Goal: Task Accomplishment & Management: Manage account settings

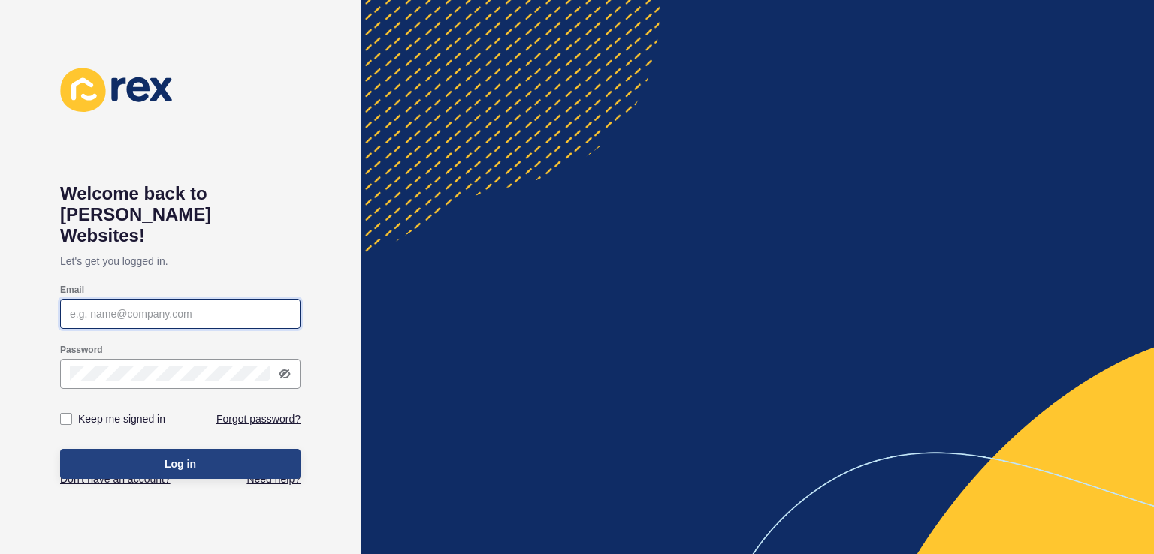
type input "[PERSON_NAME][EMAIL_ADDRESS][DOMAIN_NAME]"
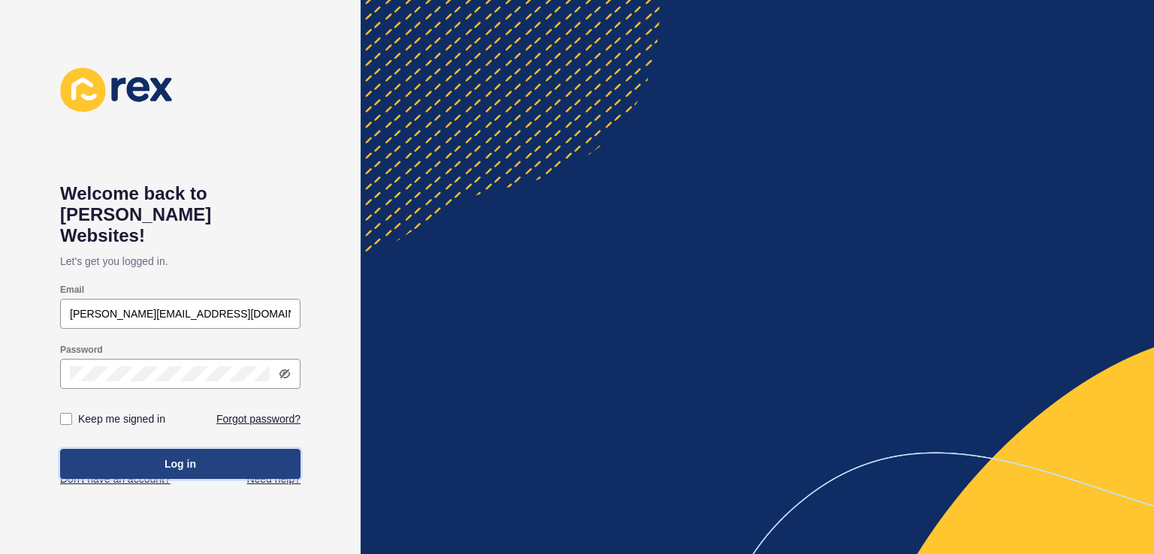
click at [237, 451] on button "Log in" at bounding box center [180, 464] width 240 height 30
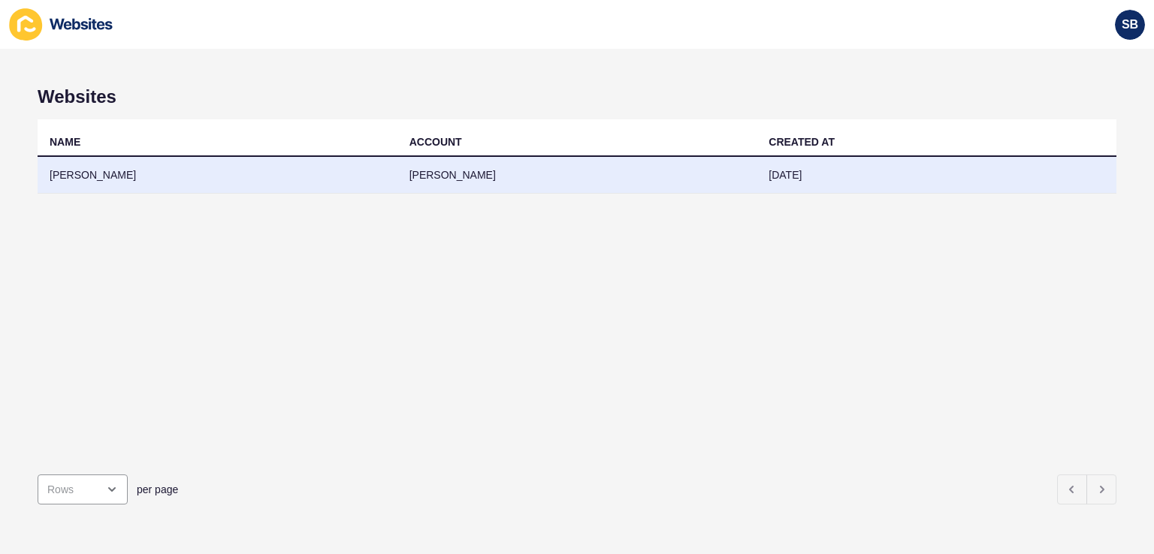
click at [743, 164] on td "[PERSON_NAME]" at bounding box center [577, 175] width 360 height 37
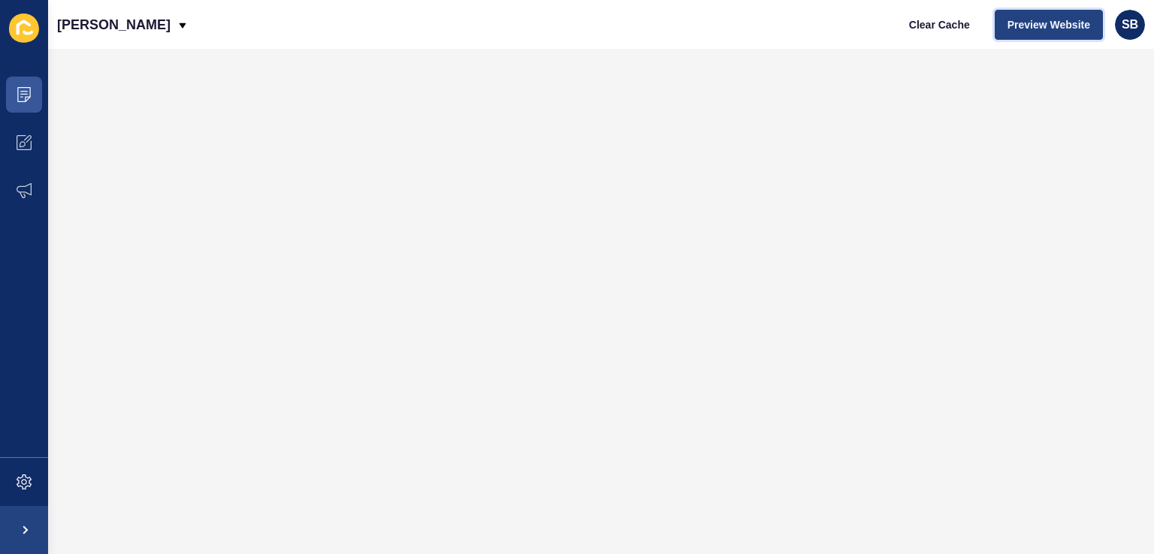
click at [1064, 26] on span "Preview Website" at bounding box center [1048, 24] width 83 height 15
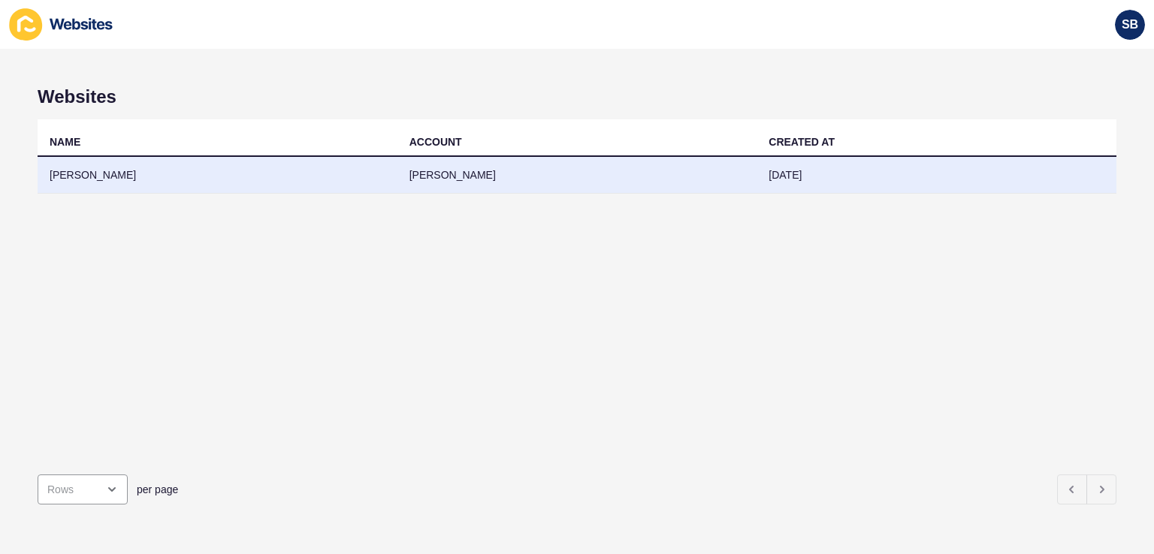
click at [150, 184] on td "[PERSON_NAME]" at bounding box center [218, 175] width 360 height 37
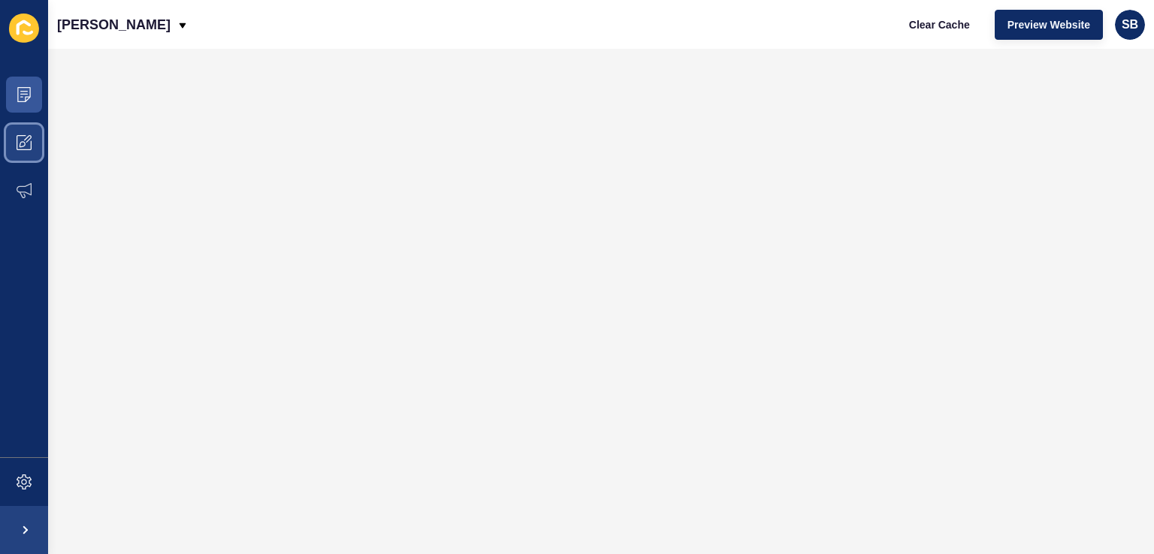
click at [23, 135] on icon at bounding box center [24, 142] width 15 height 15
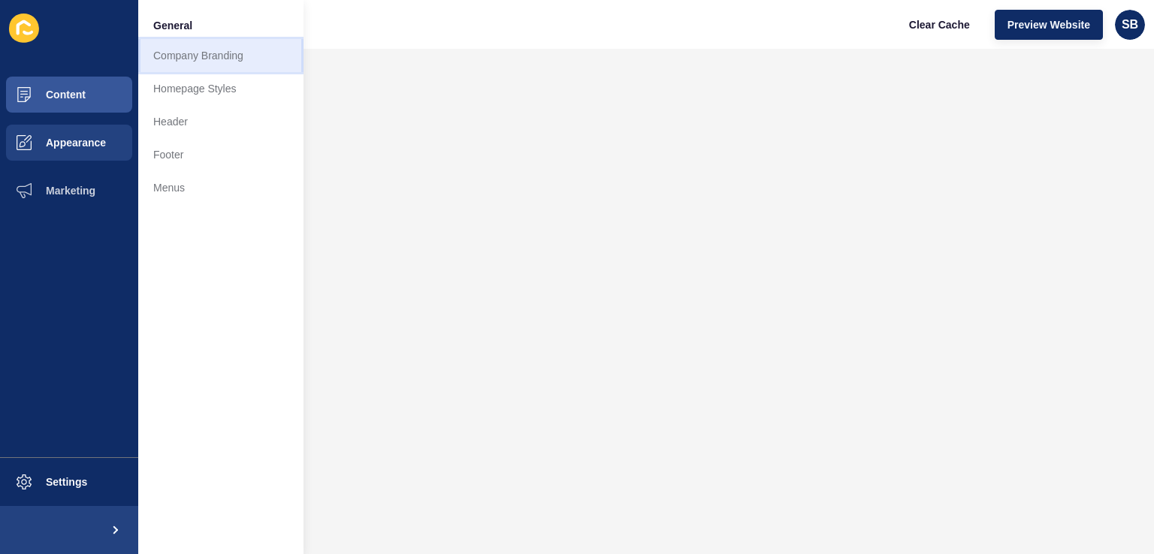
click at [225, 55] on link "Company Branding" at bounding box center [220, 55] width 165 height 33
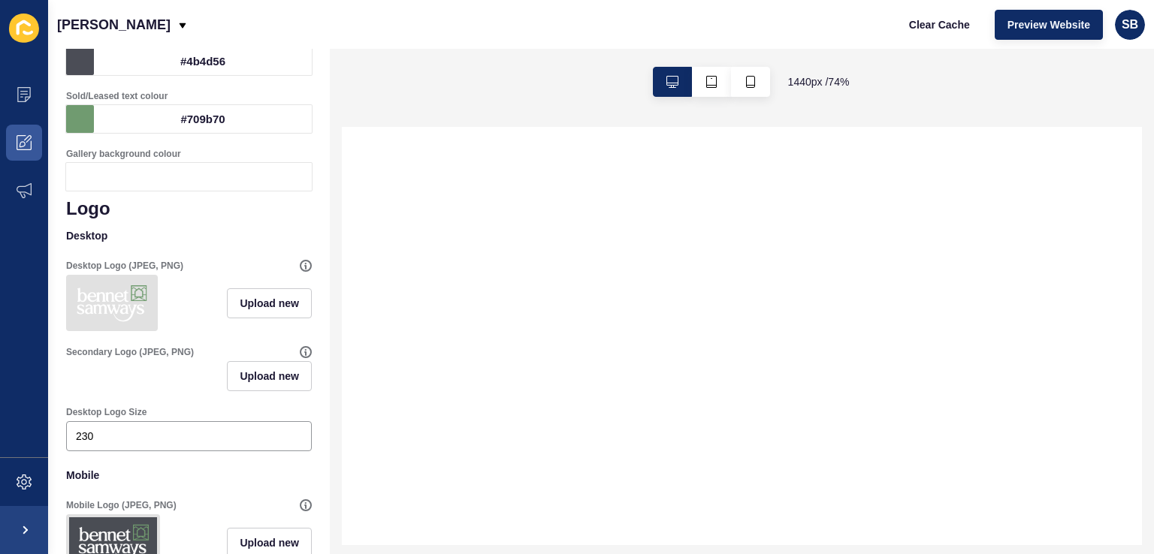
scroll to position [423, 0]
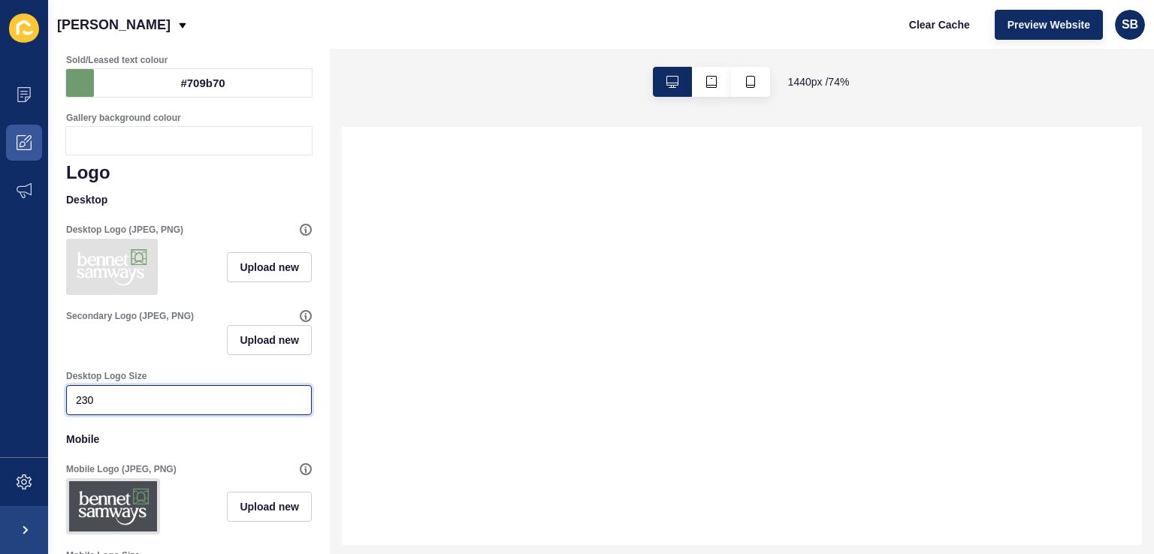
click at [105, 408] on input "230" at bounding box center [189, 400] width 226 height 15
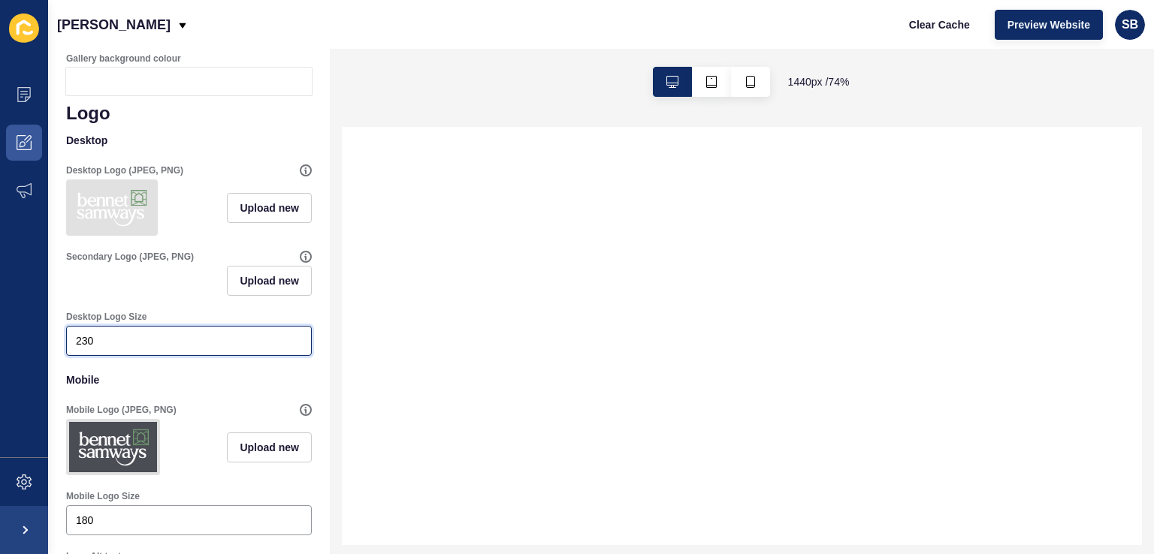
scroll to position [498, 0]
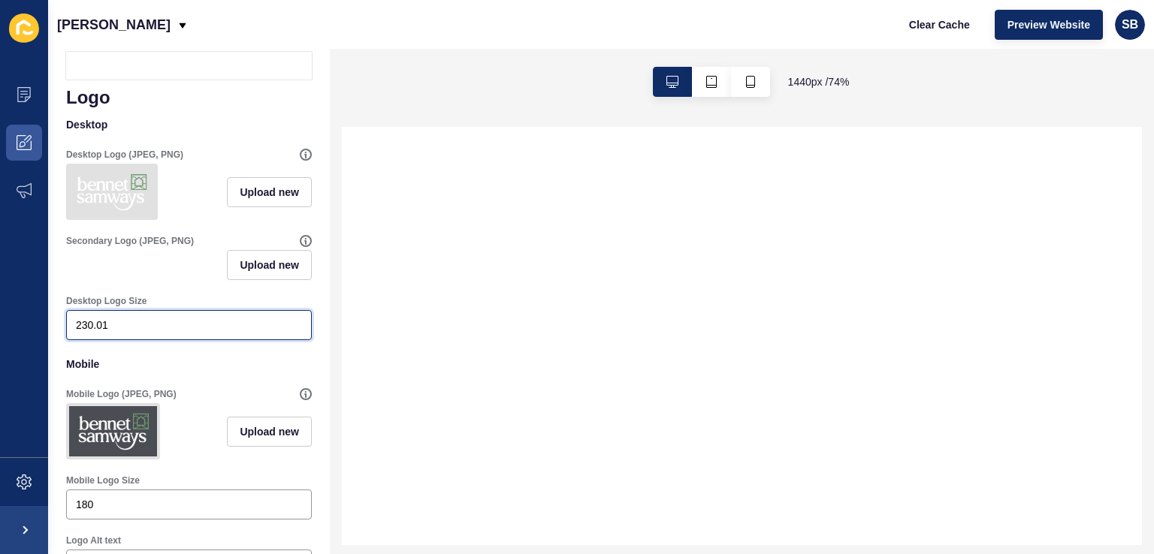
click at [287, 333] on input "230.01" at bounding box center [189, 325] width 226 height 15
drag, startPoint x: 119, startPoint y: 334, endPoint x: 29, endPoint y: 330, distance: 90.3
click at [29, 330] on div "Content Appearance Marketing Settings [PERSON_NAME] Clear Cache Preview Website…" at bounding box center [577, 277] width 1154 height 554
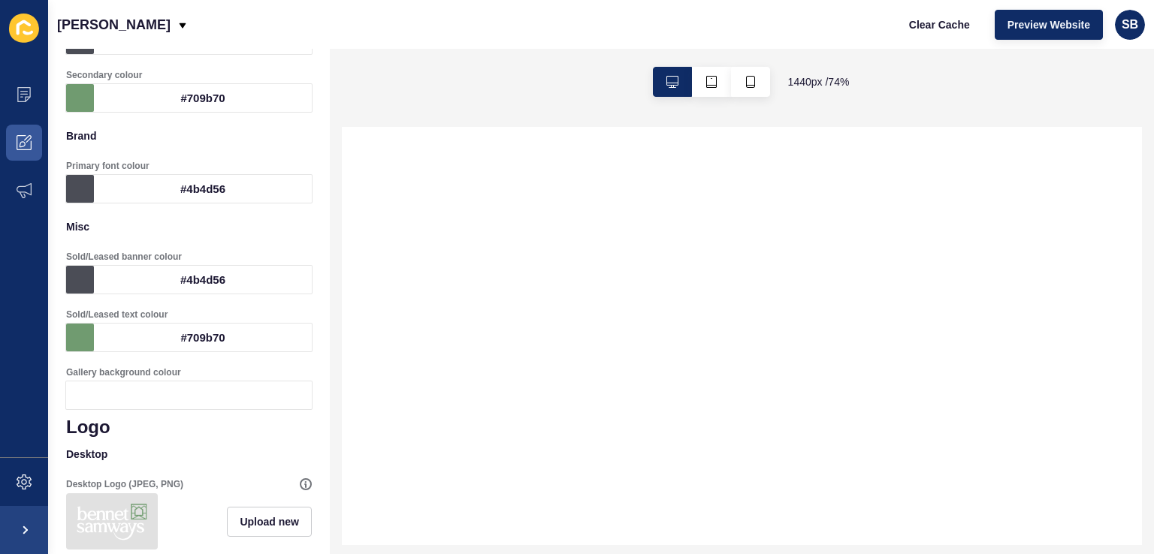
scroll to position [0, 0]
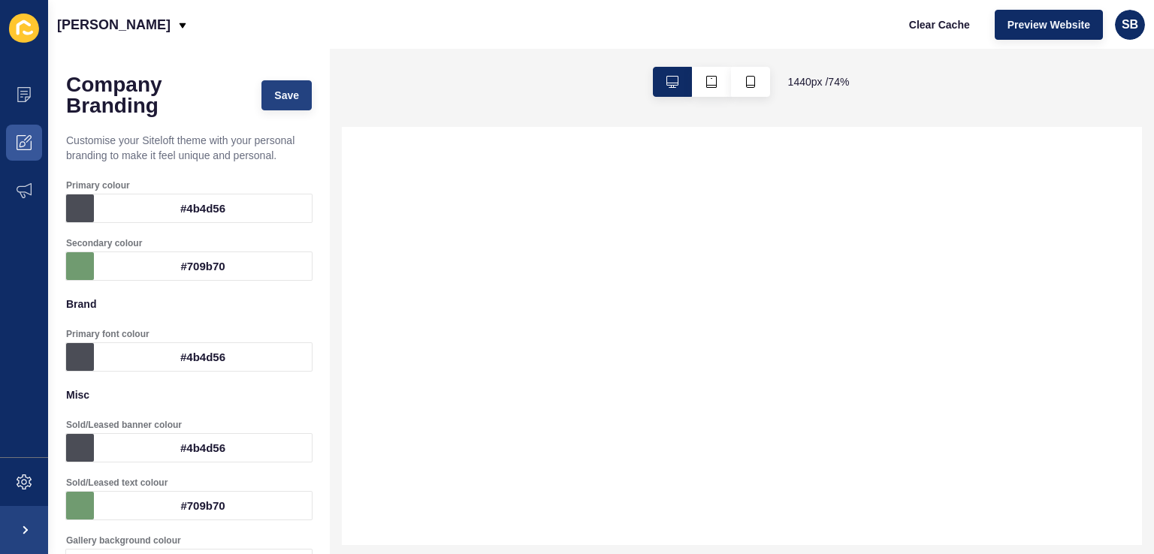
type input "300"
click at [287, 97] on span "Save" at bounding box center [286, 95] width 25 height 15
click at [938, 17] on span "Clear Cache" at bounding box center [939, 24] width 61 height 15
click at [1061, 25] on span "Preview Website" at bounding box center [1048, 24] width 83 height 15
select select
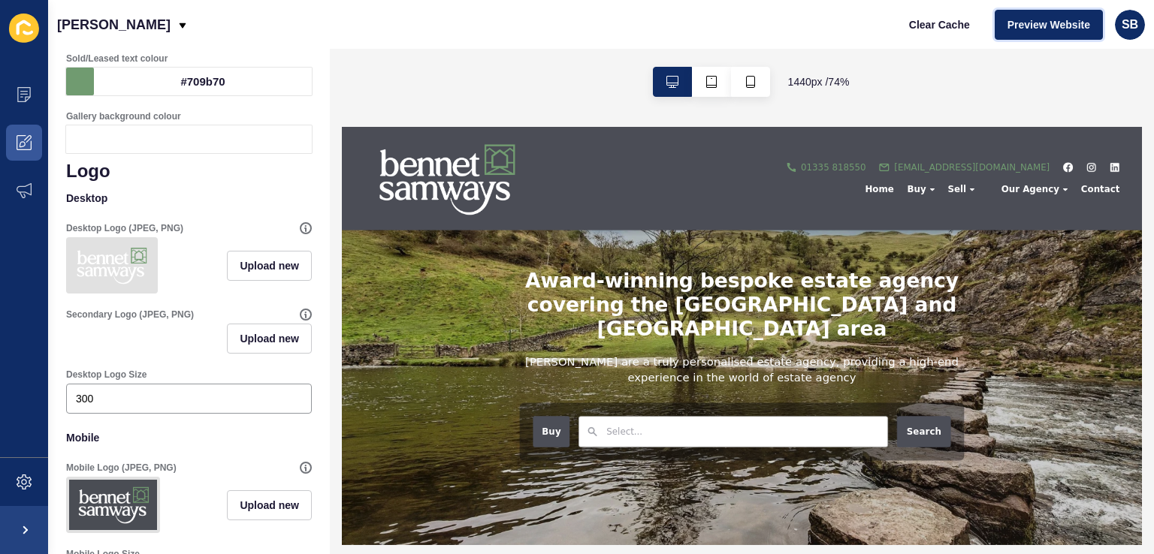
scroll to position [376, 0]
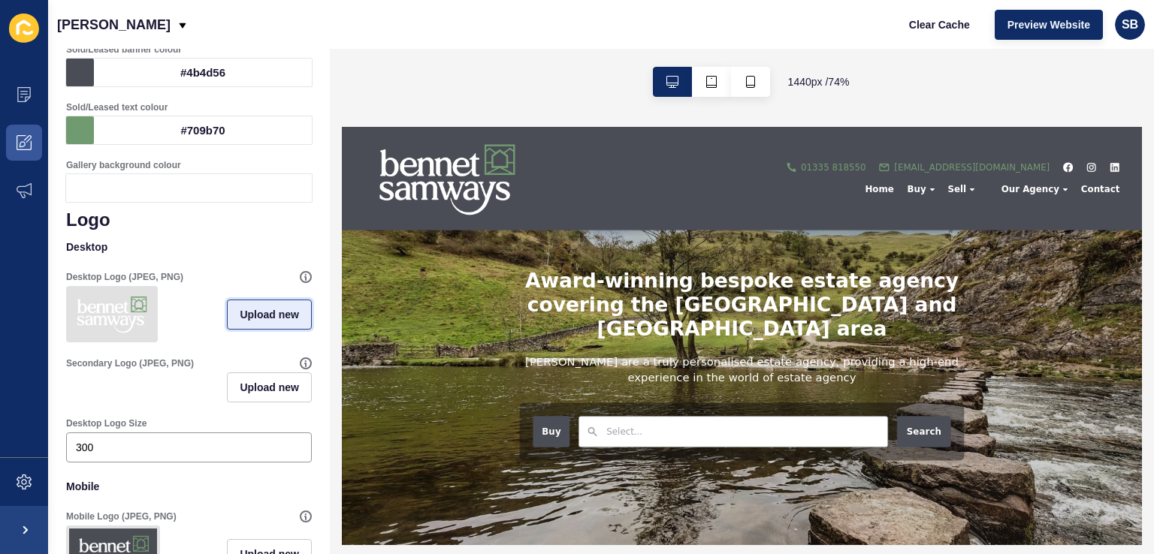
click at [255, 319] on span "Upload new" at bounding box center [269, 314] width 59 height 15
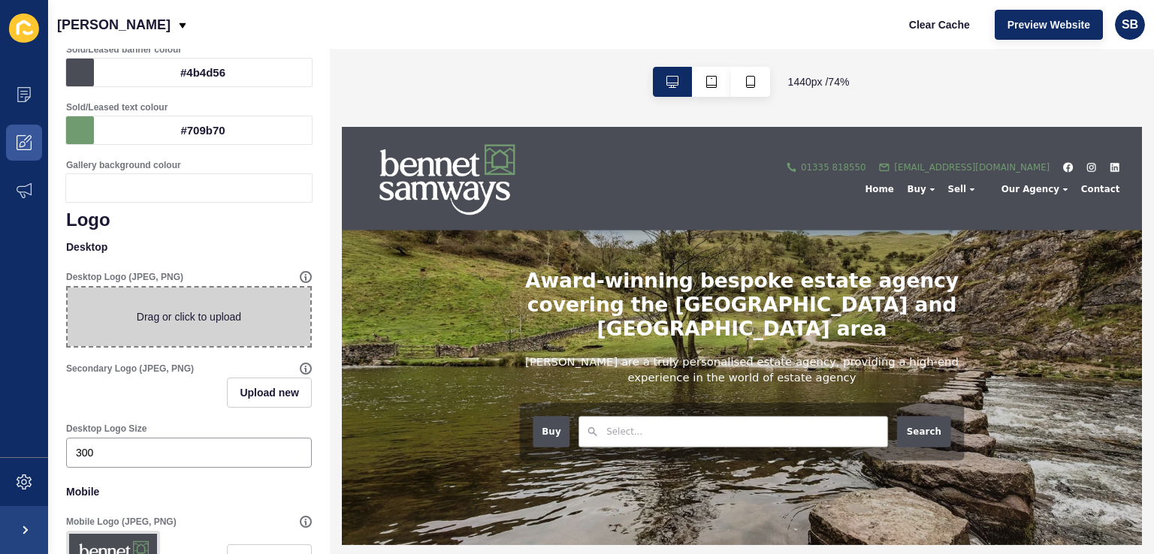
click at [258, 319] on span at bounding box center [189, 317] width 243 height 59
click at [68, 288] on input "Drag or click to upload" at bounding box center [68, 288] width 0 height 0
type input "C:\fakepath\Desktop.png"
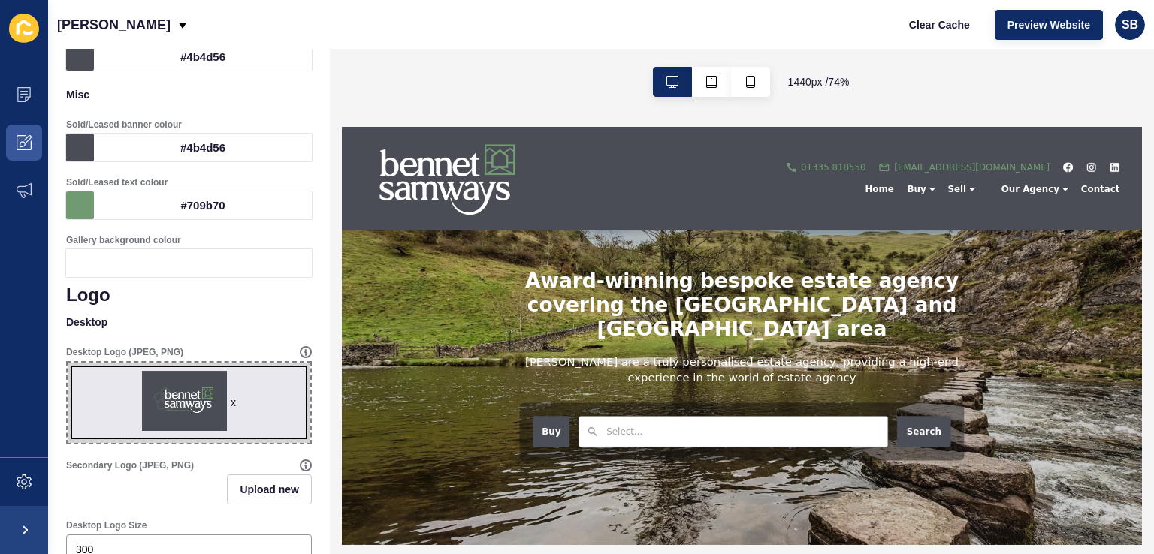
scroll to position [0, 0]
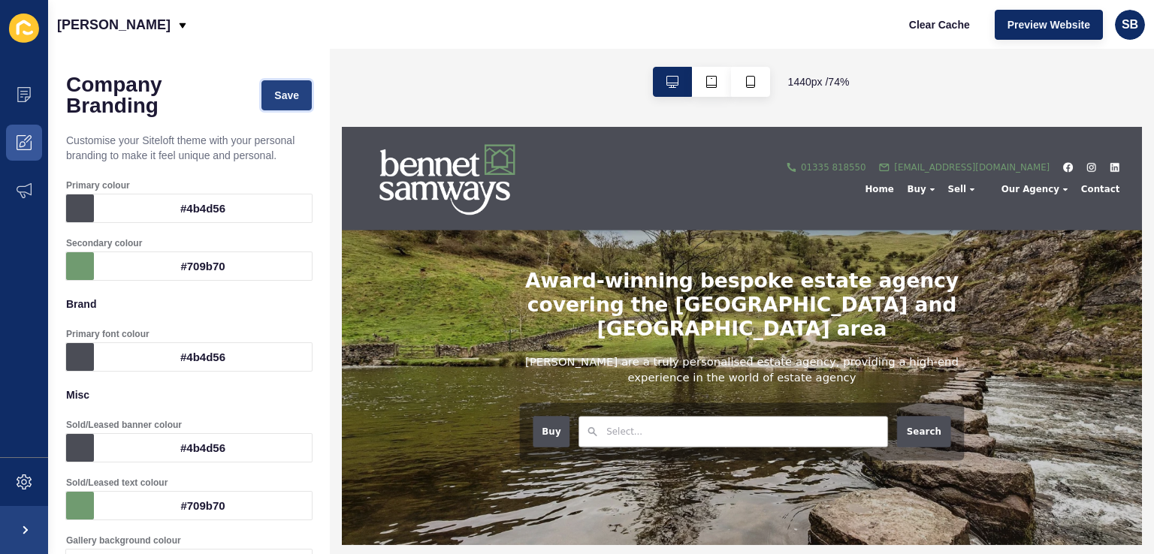
click at [286, 97] on span "Save" at bounding box center [286, 95] width 25 height 15
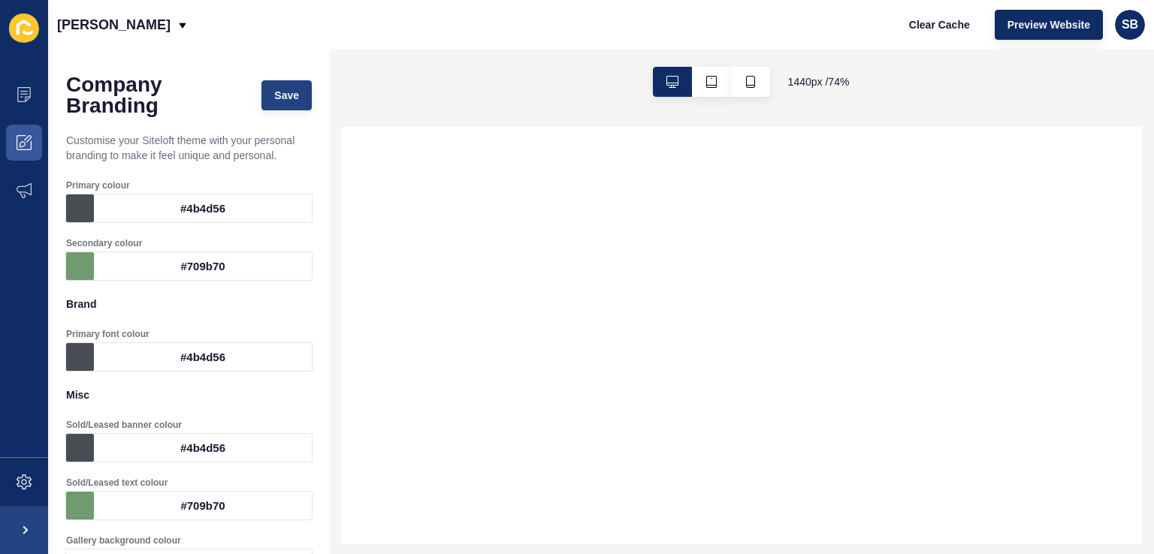
select select
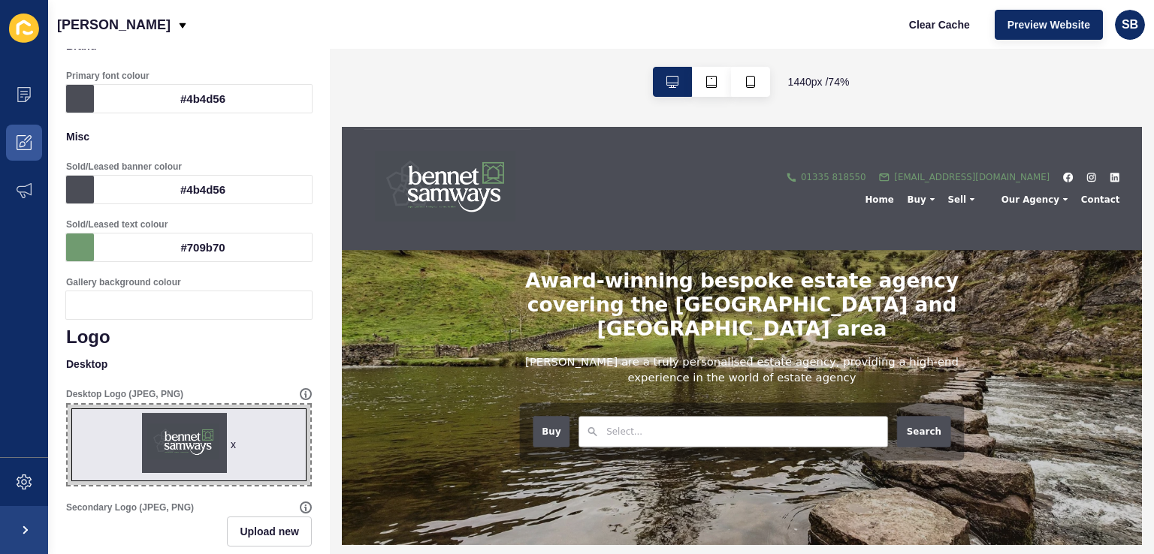
scroll to position [300, 0]
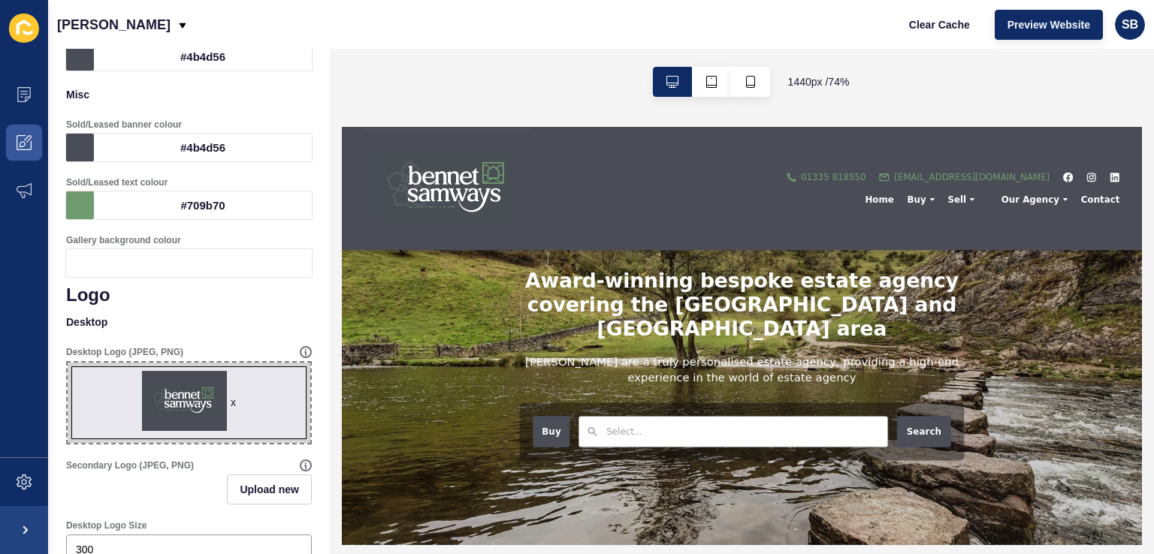
click at [231, 406] on div "x" at bounding box center [233, 402] width 5 height 15
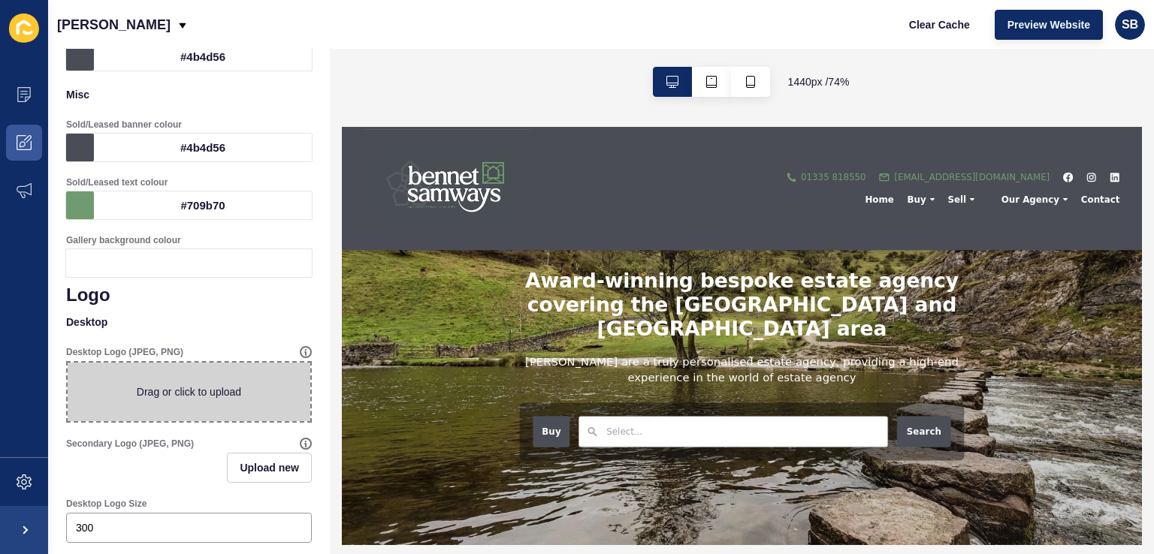
click at [204, 401] on span at bounding box center [189, 392] width 243 height 59
click at [68, 363] on input "Drag or click to upload" at bounding box center [68, 363] width 0 height 0
type input "C:\fakepath\Portals OTM RM.png"
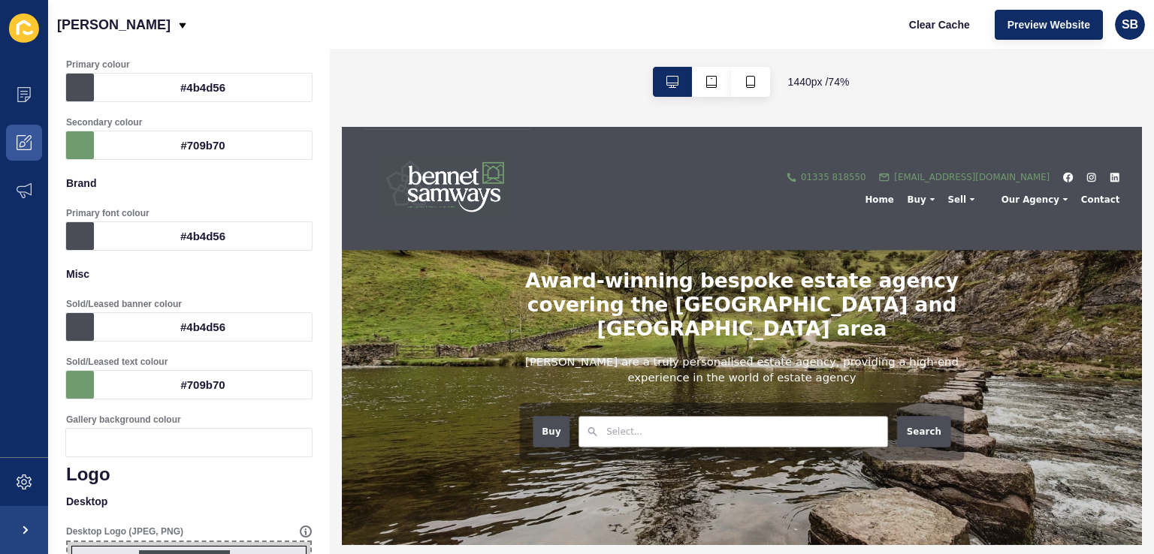
scroll to position [0, 0]
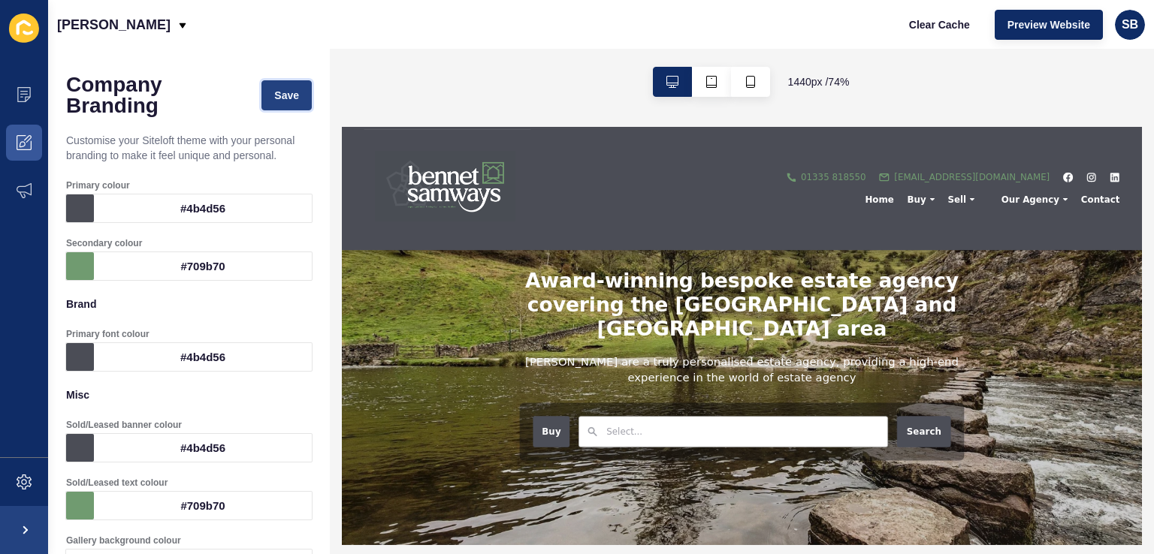
click at [290, 107] on button "Save" at bounding box center [286, 95] width 50 height 30
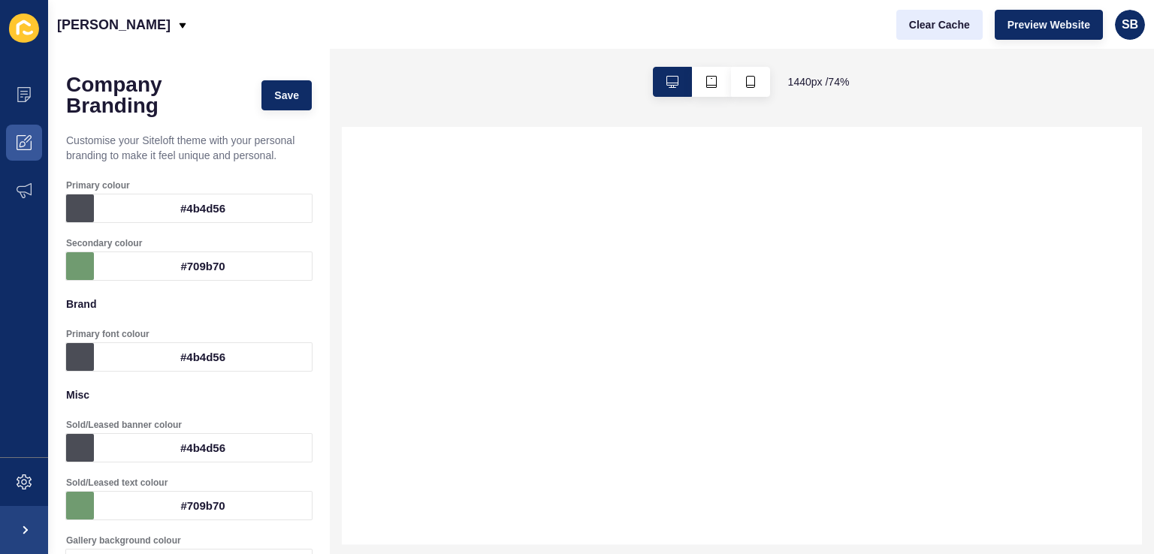
select select
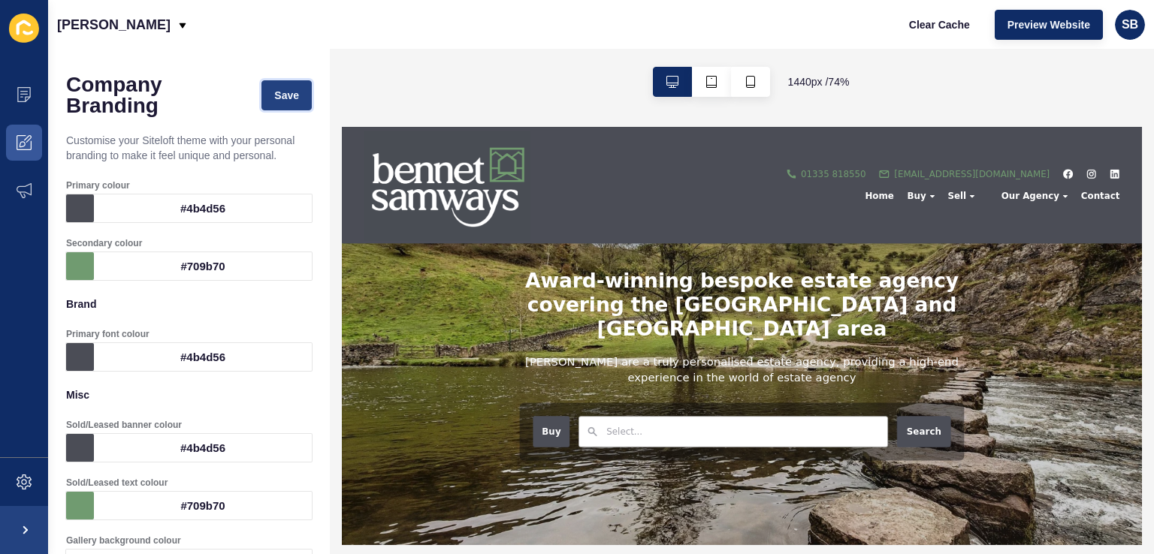
click at [261, 83] on button "Save" at bounding box center [286, 95] width 50 height 30
